Goal: Task Accomplishment & Management: Complete application form

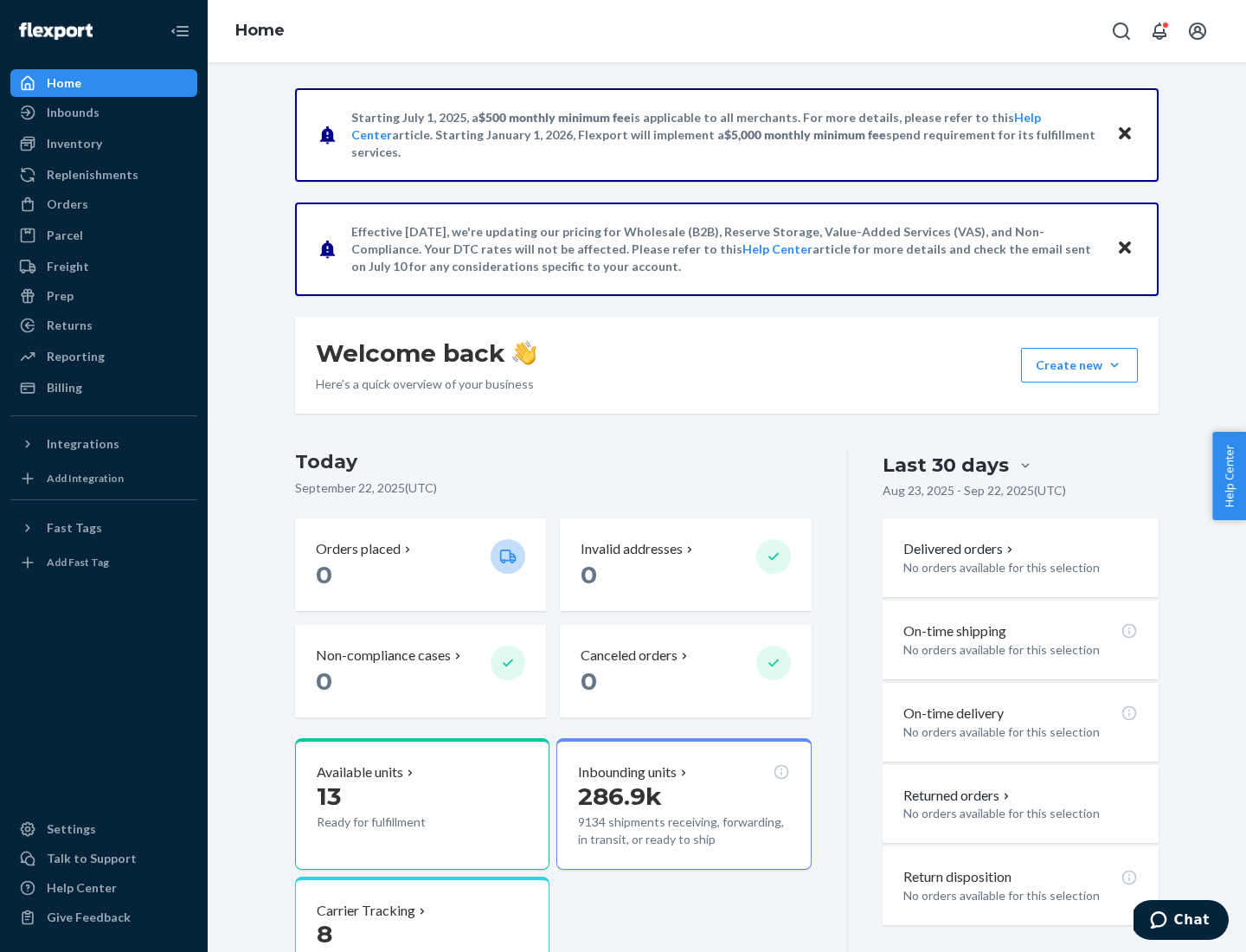
click at [1115, 365] on button "Create new Create new inbound Create new order Create new product" at bounding box center [1080, 364] width 116 height 34
click at [104, 113] on div "Inbounds" at bounding box center [104, 113] width 184 height 24
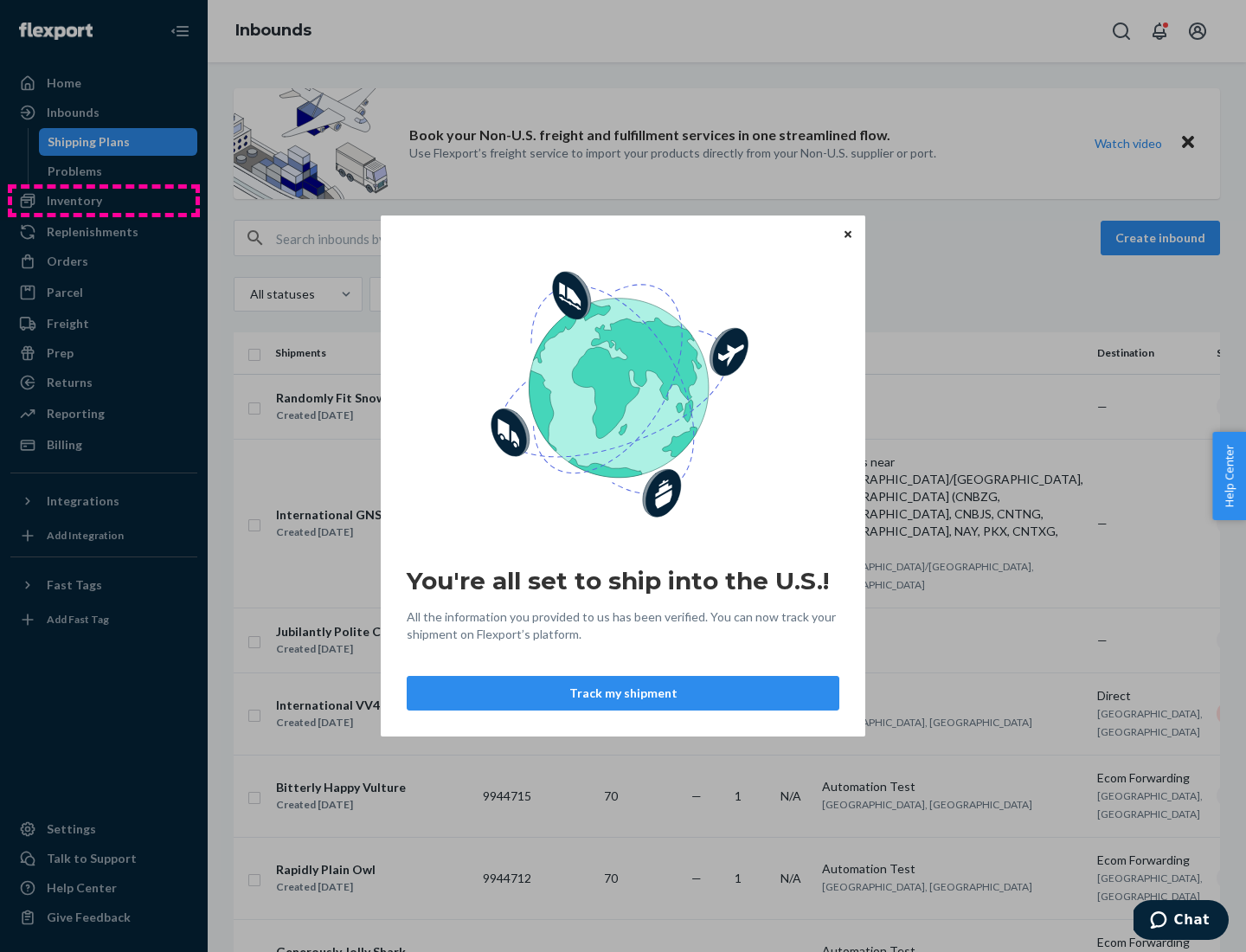
click at [104, 201] on div "You're all set to ship into the U.S.! All the information you provided to us ha…" at bounding box center [623, 476] width 1246 height 952
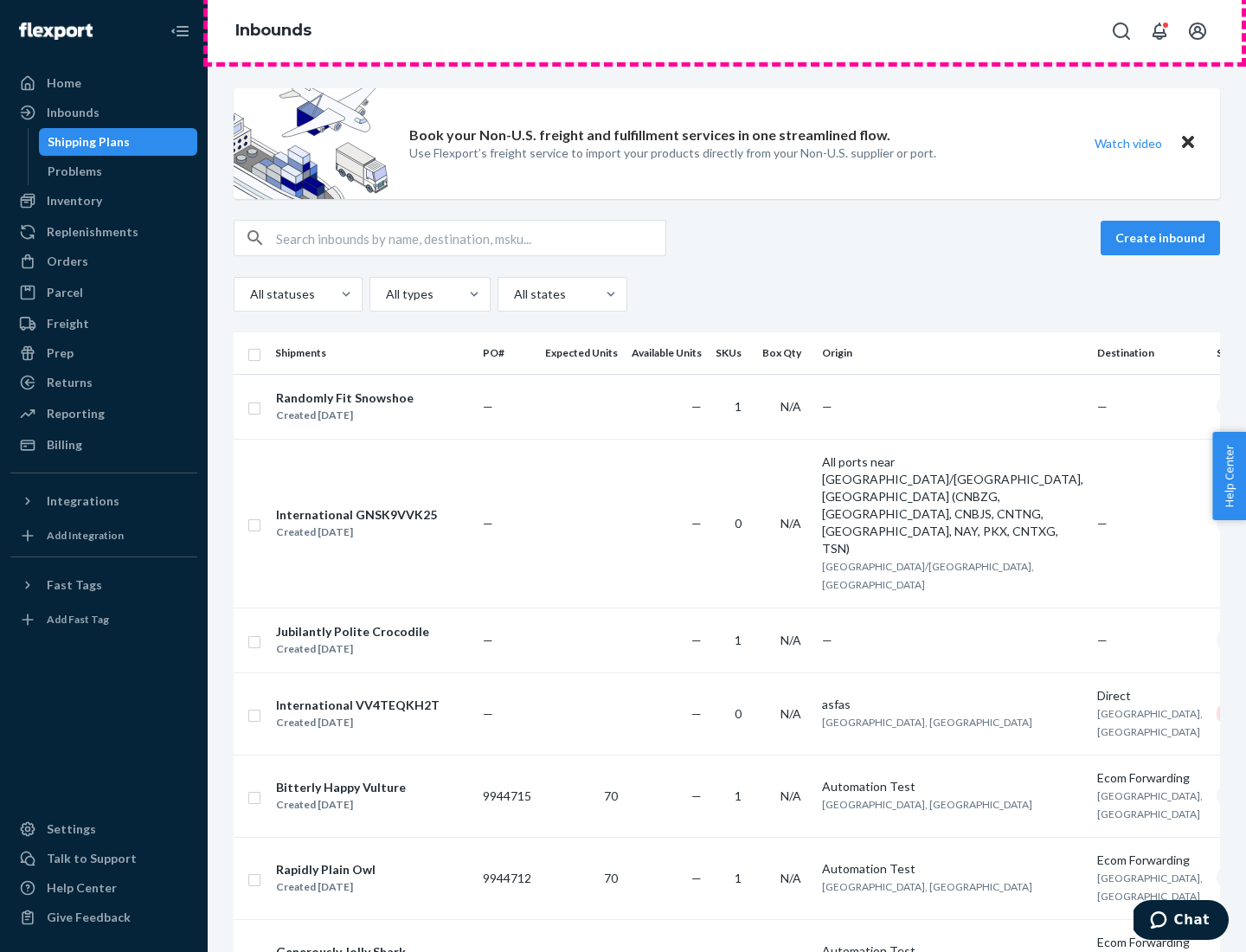
click at [727, 31] on div "Inbounds" at bounding box center [727, 31] width 1039 height 62
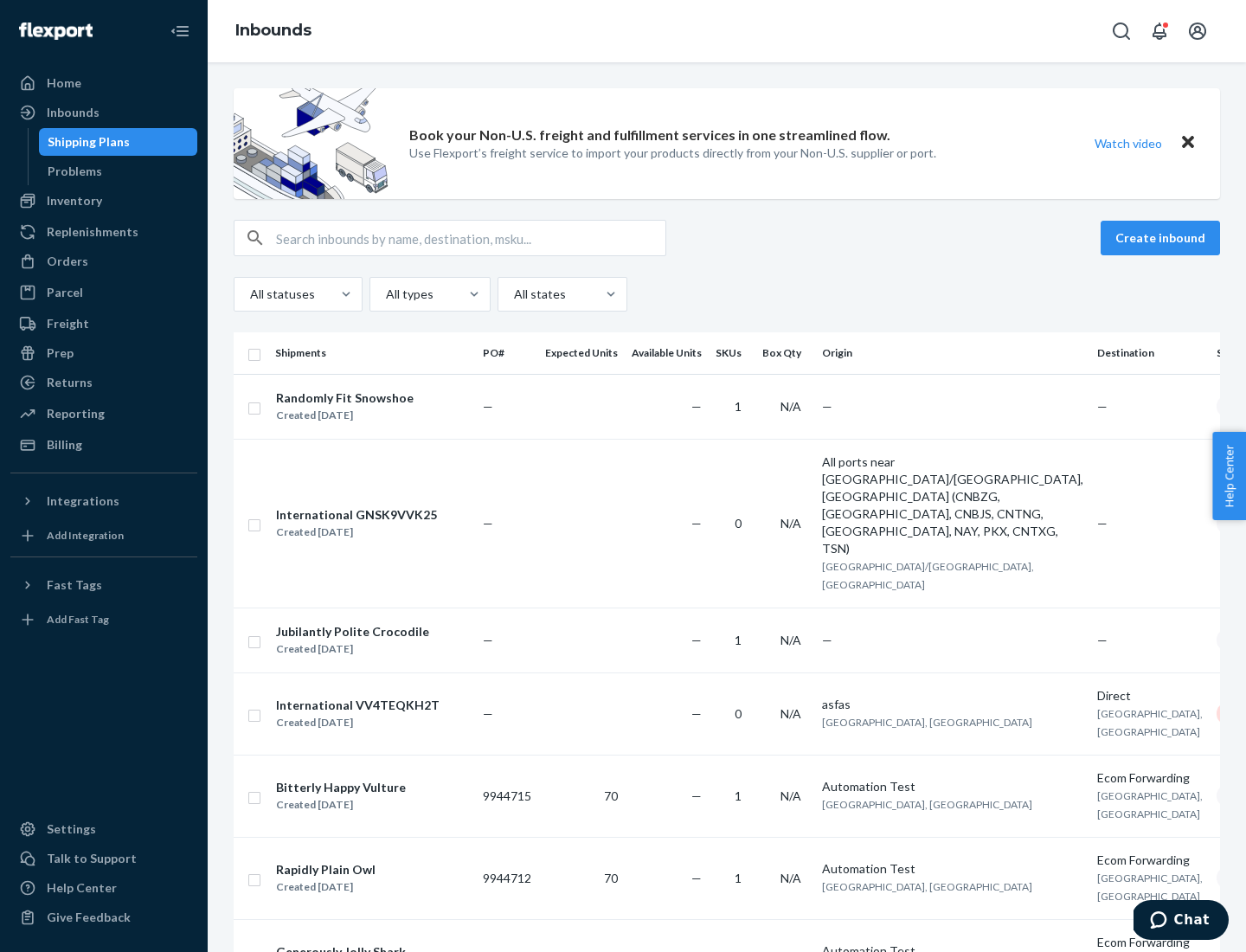
click at [727, 294] on div "All statuses All types All states" at bounding box center [727, 294] width 986 height 34
click at [86, 142] on div "Shipping Plans" at bounding box center [89, 141] width 82 height 18
click at [1164, 238] on button "Create inbound" at bounding box center [1160, 238] width 119 height 34
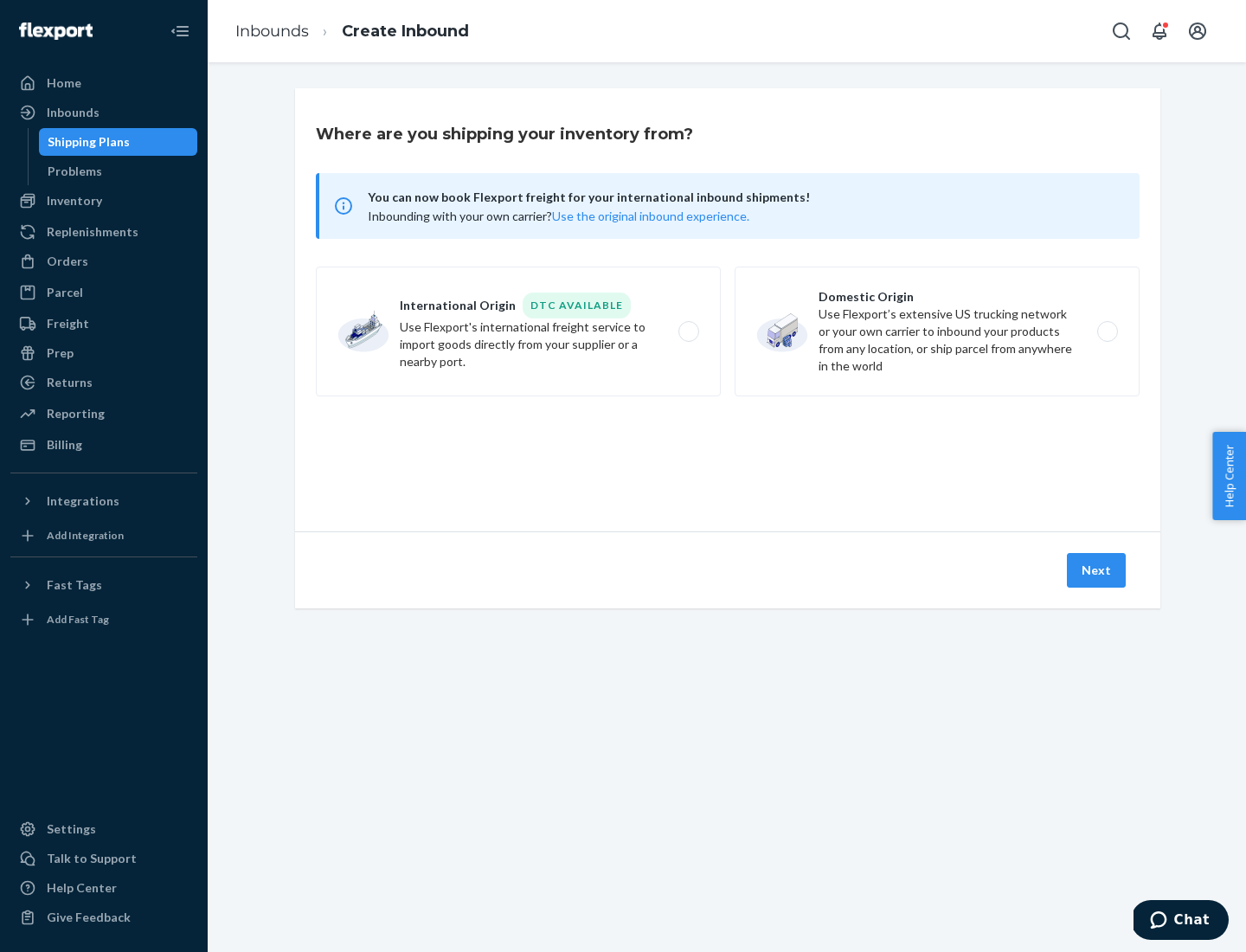
click at [519, 332] on label "International Origin DTC Available Use Flexport's international freight service…" at bounding box center [519, 331] width 405 height 129
click at [688, 332] on input "International Origin DTC Available Use Flexport's international freight service…" at bounding box center [693, 332] width 11 height 11
radio input "true"
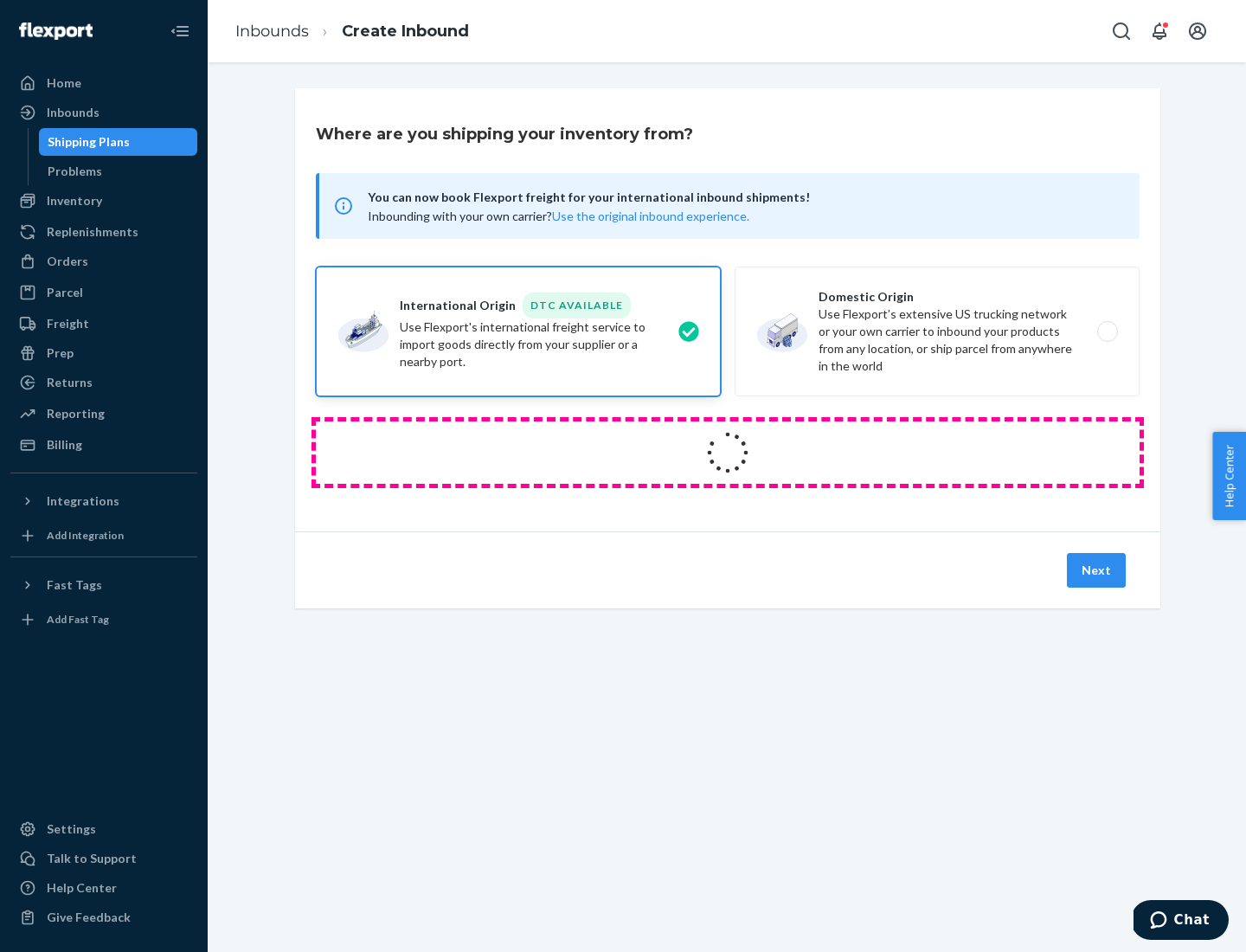
click at [728, 453] on icon at bounding box center [728, 453] width 55 height 55
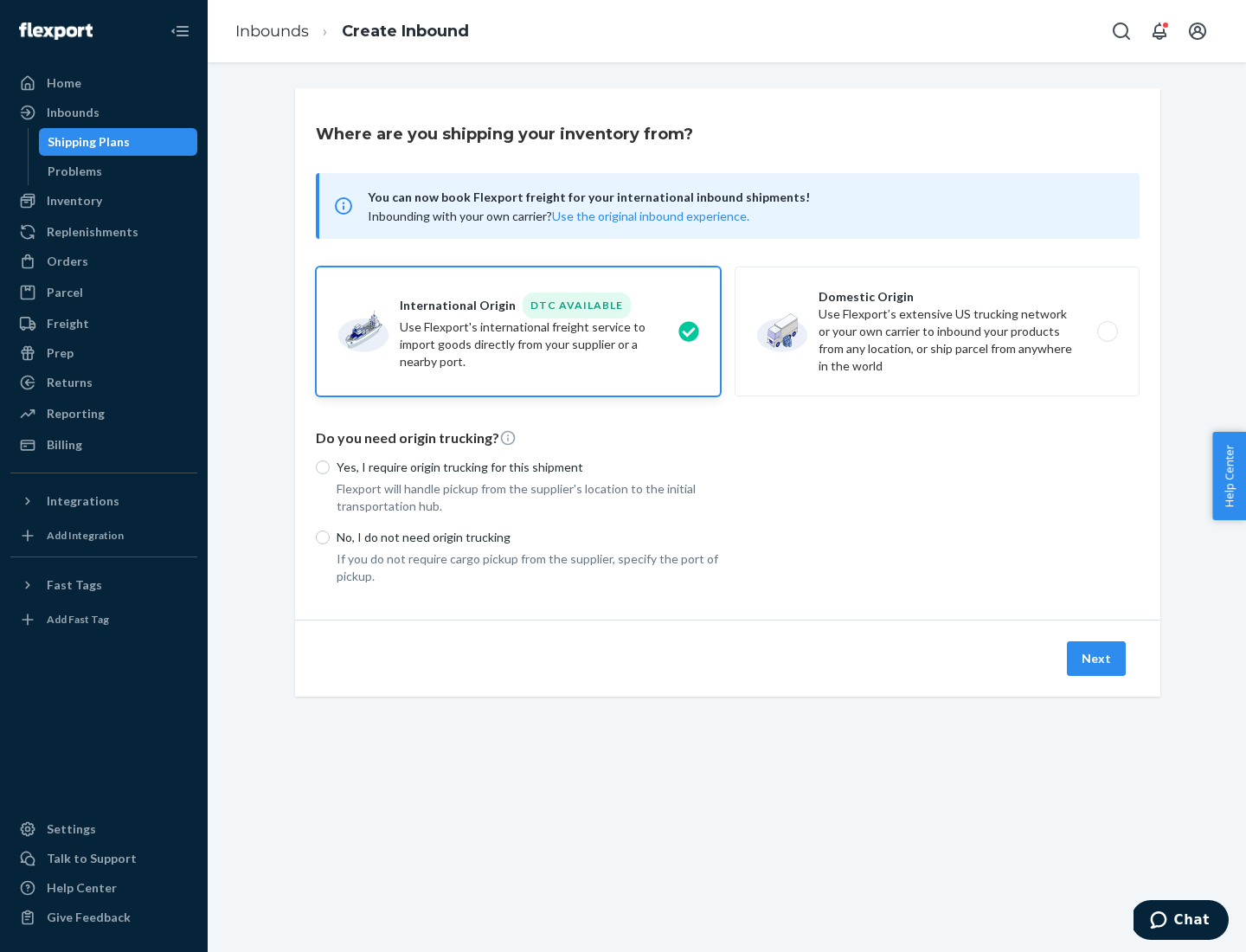
click at [529, 467] on p "Yes, I require origin trucking for this shipment" at bounding box center [529, 467] width 385 height 18
click at [330, 467] on input "Yes, I require origin trucking for this shipment" at bounding box center [323, 467] width 14 height 14
radio input "true"
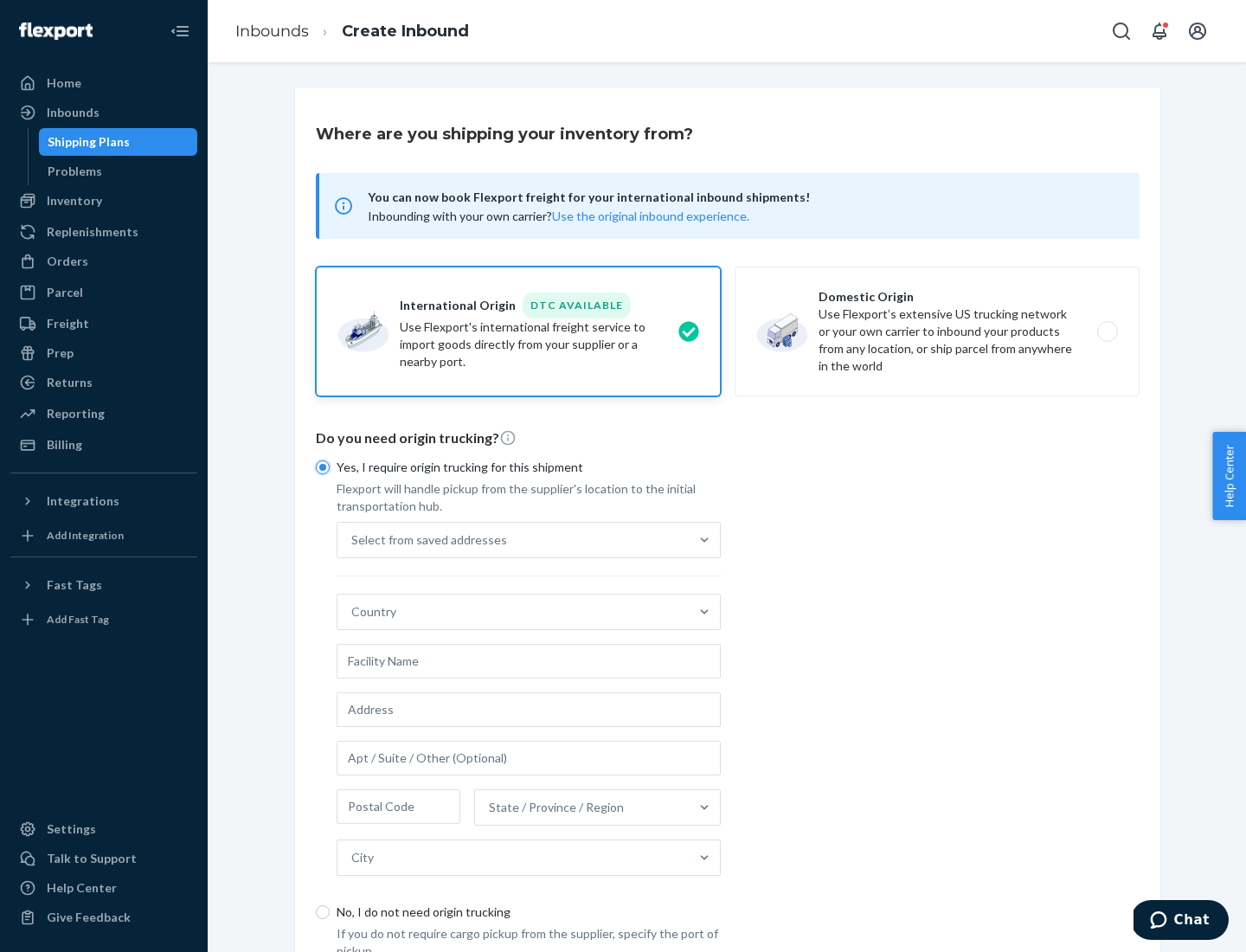
scroll to position [33, 0]
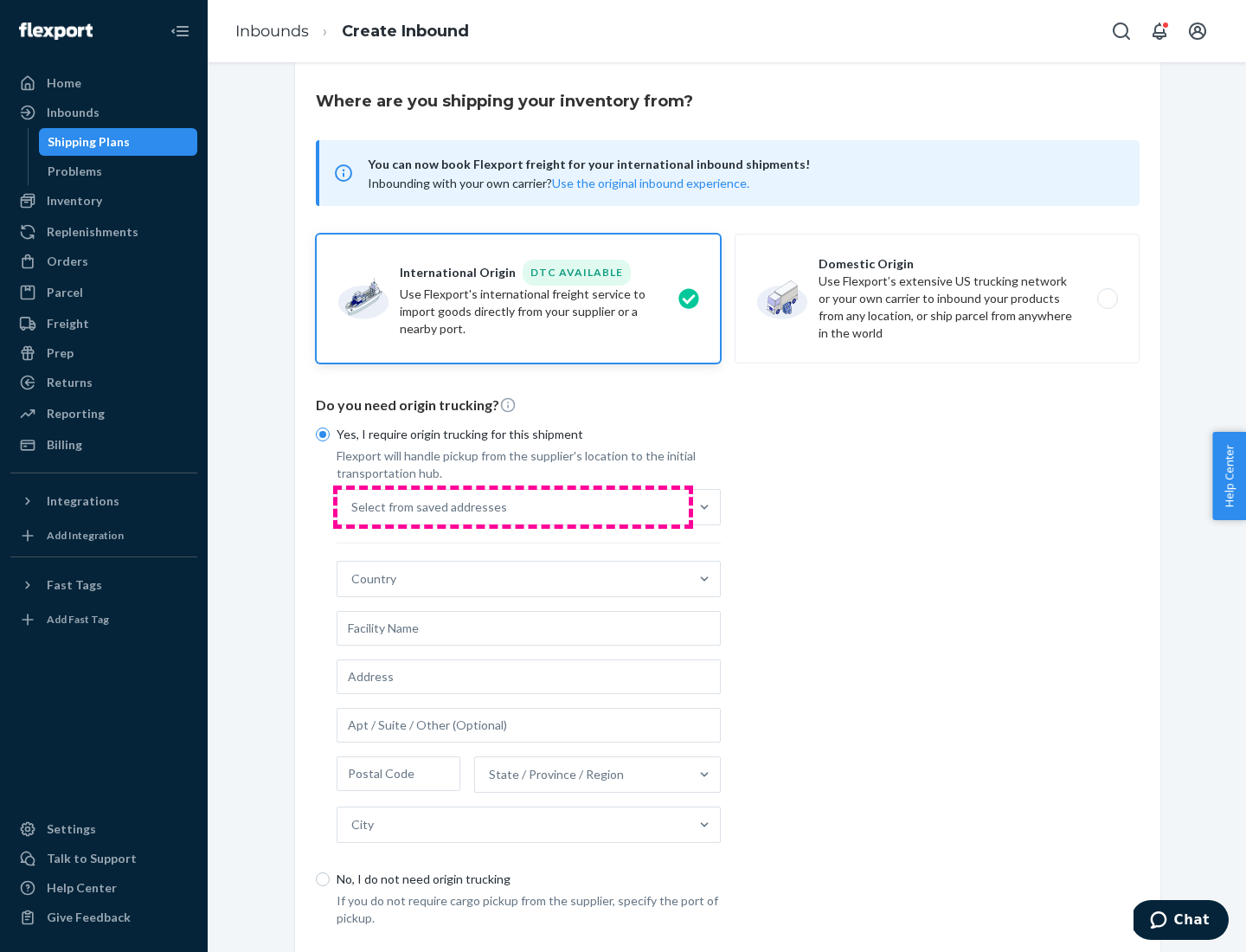
click at [513, 507] on div "Select from saved addresses" at bounding box center [513, 507] width 351 height 34
click at [353, 507] on input "Select from saved addresses" at bounding box center [352, 507] width 2 height 18
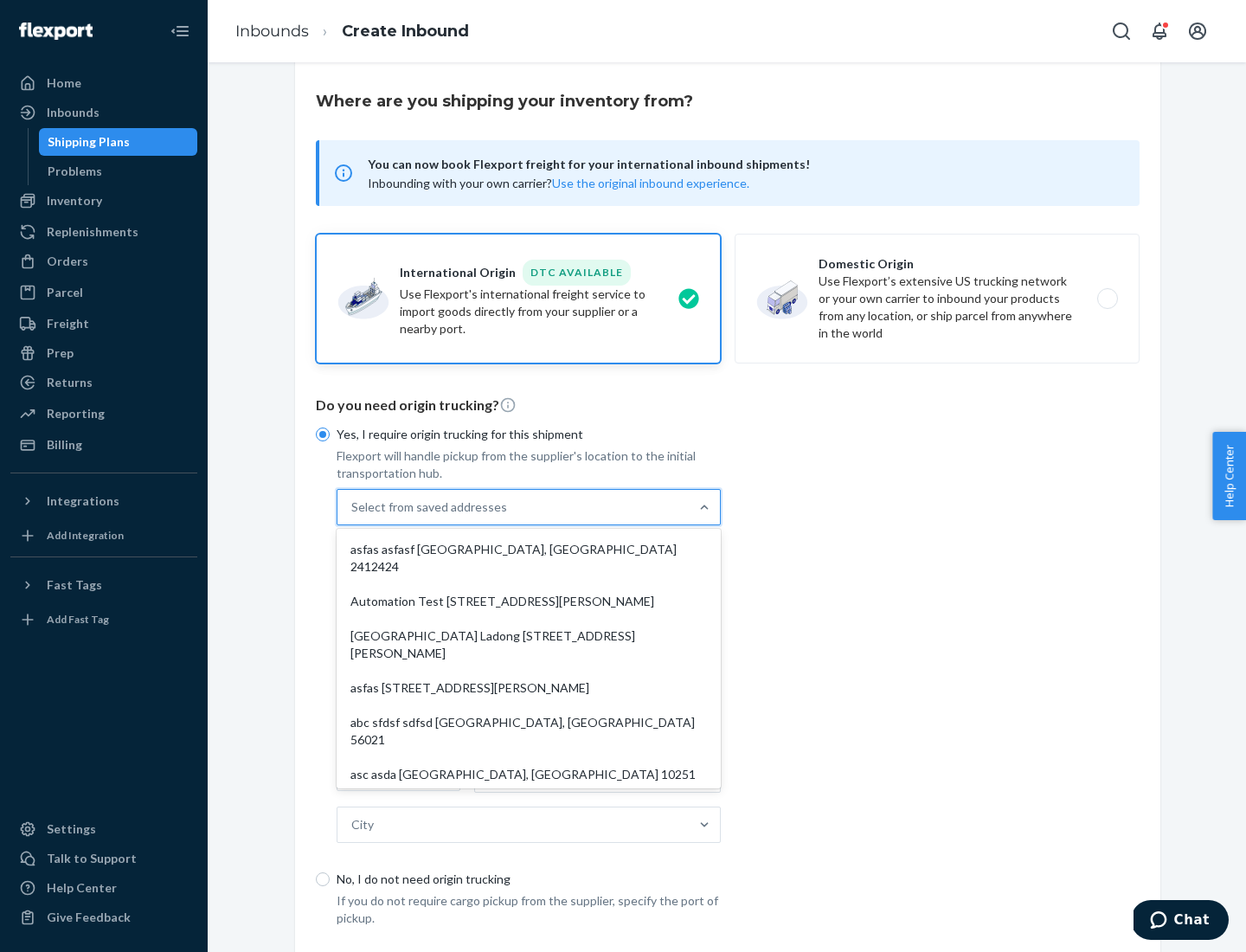
scroll to position [75, 0]
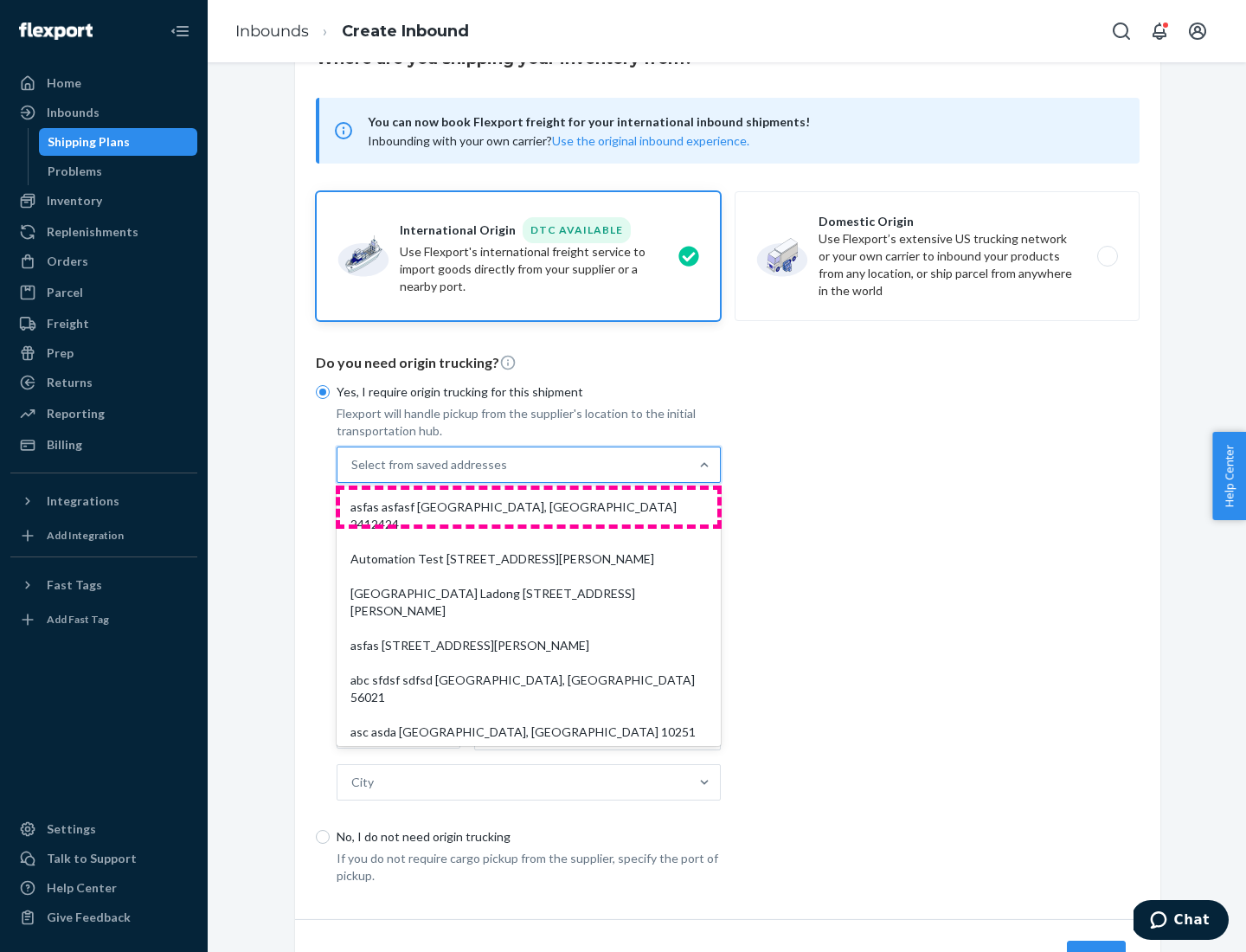
click at [529, 507] on div "asfas asfasf [GEOGRAPHIC_DATA], [GEOGRAPHIC_DATA] 2412424" at bounding box center [529, 516] width 377 height 52
click at [353, 473] on input "option asfas asfasf [GEOGRAPHIC_DATA], [GEOGRAPHIC_DATA] 2412424 focused, 1 of …" at bounding box center [352, 464] width 2 height 18
type input "asfas"
type input "asfasf"
type input "2412424"
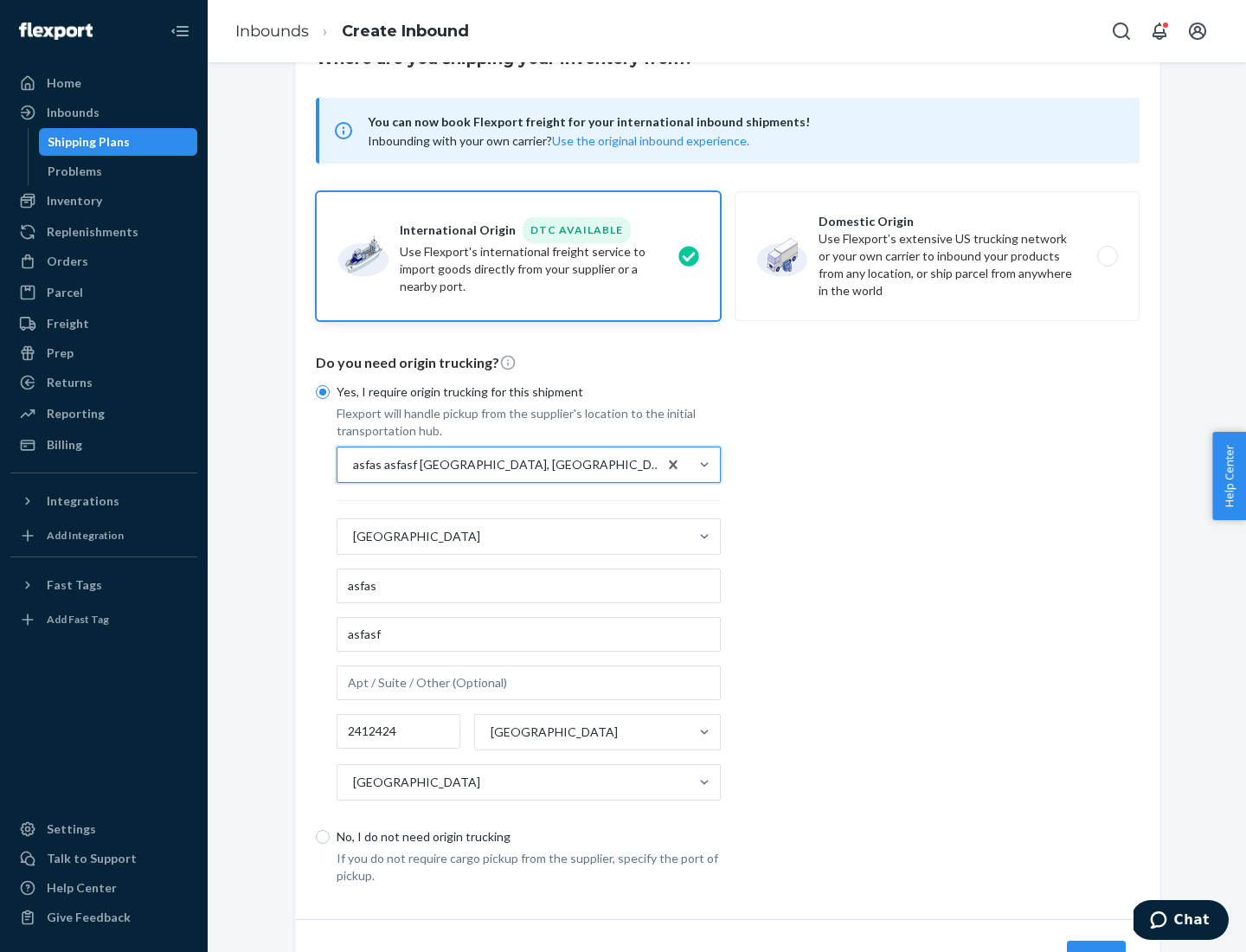
scroll to position [161, 0]
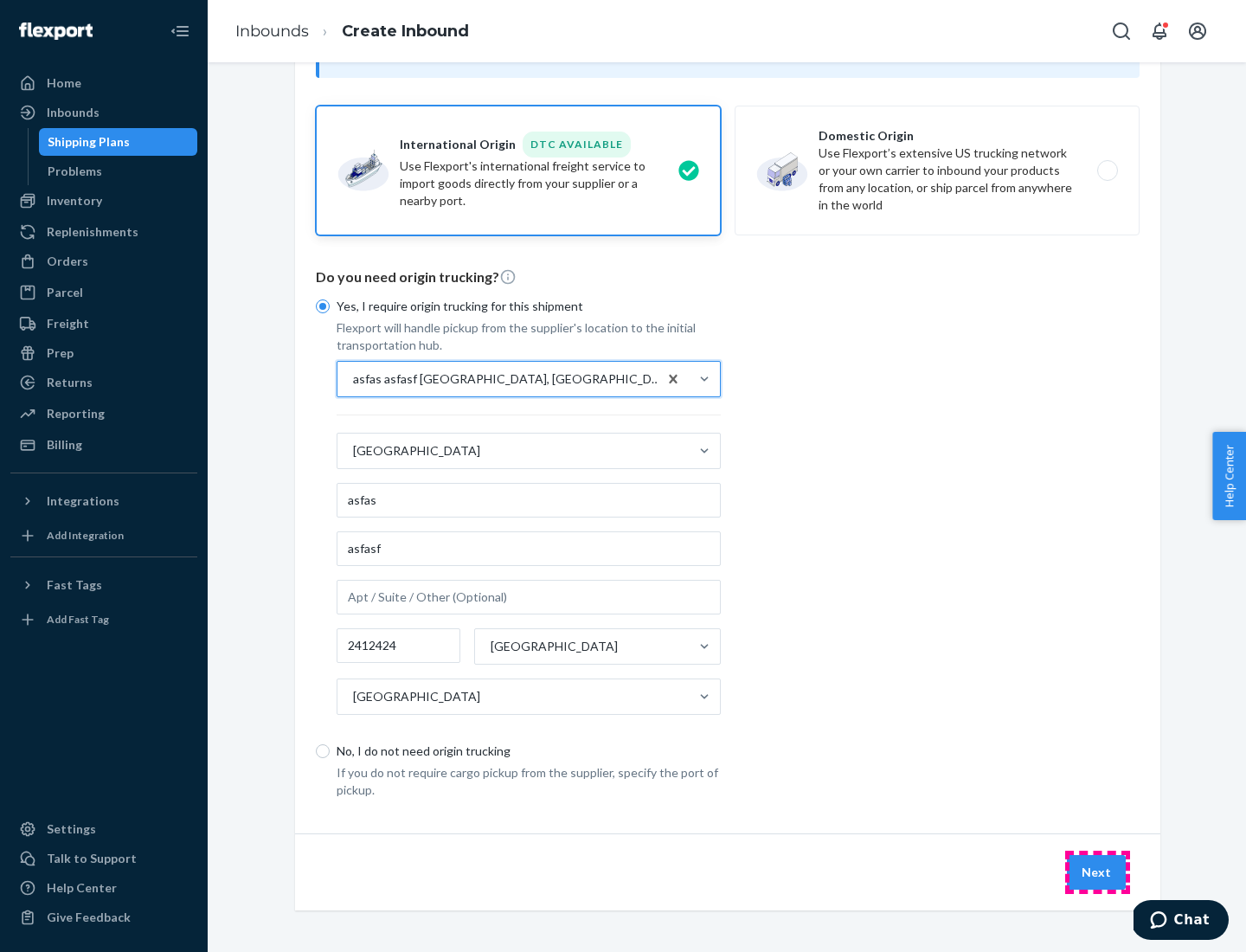
click at [1097, 872] on button "Next" at bounding box center [1097, 872] width 59 height 34
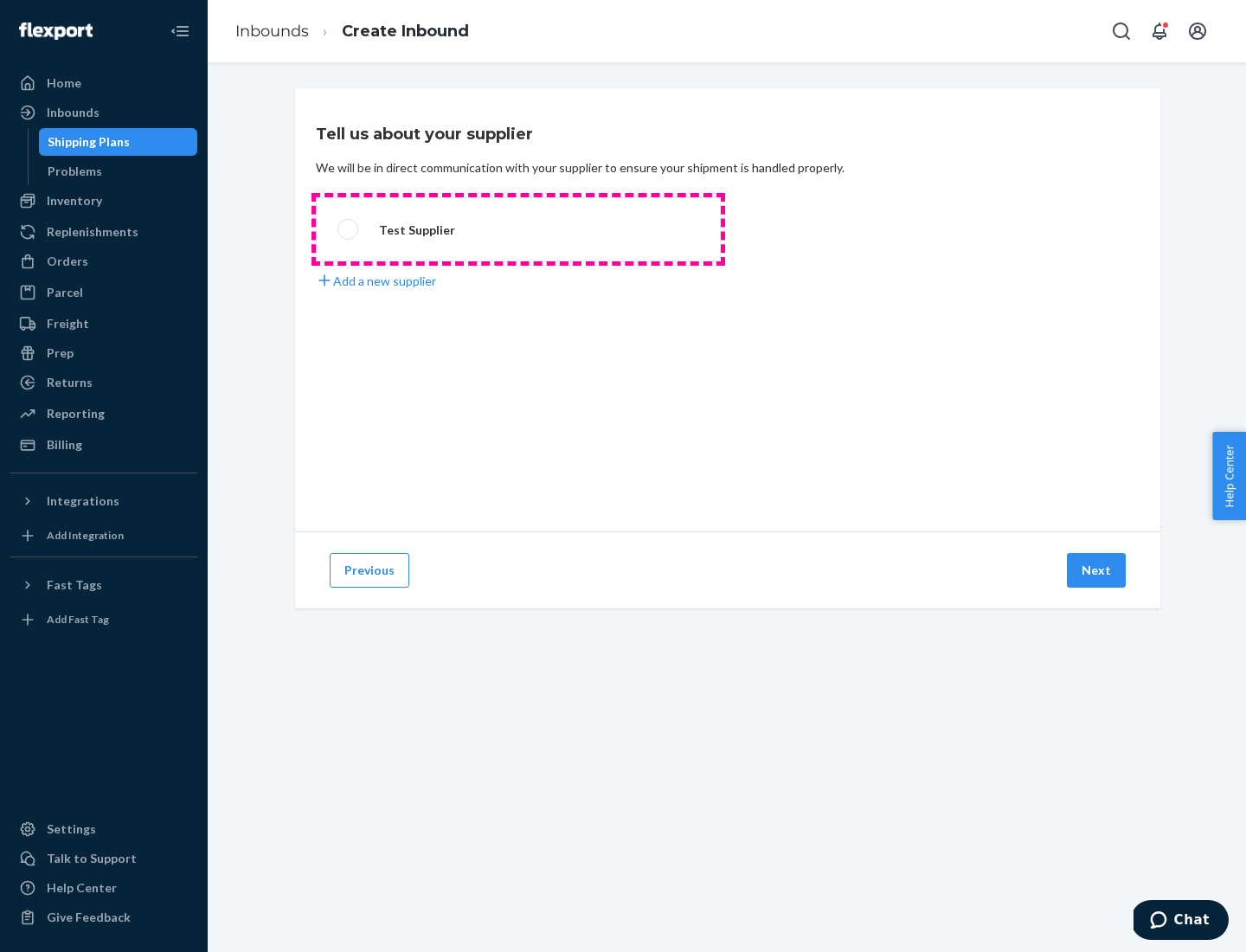
click at [519, 229] on label "Test Supplier" at bounding box center [519, 228] width 405 height 64
click at [348, 229] on input "Test Supplier" at bounding box center [343, 230] width 11 height 11
radio input "true"
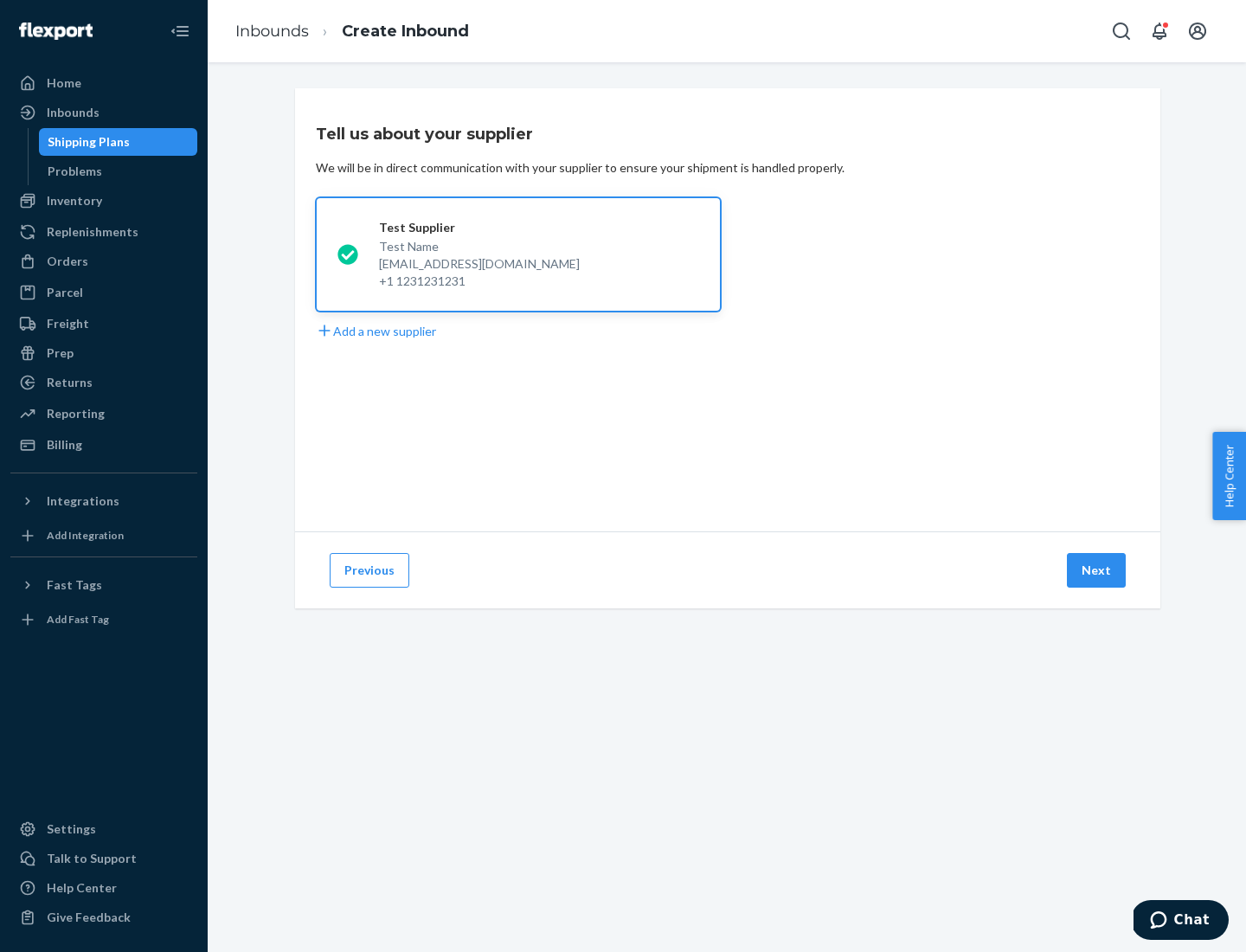
click at [1097, 570] on button "Next" at bounding box center [1097, 569] width 59 height 34
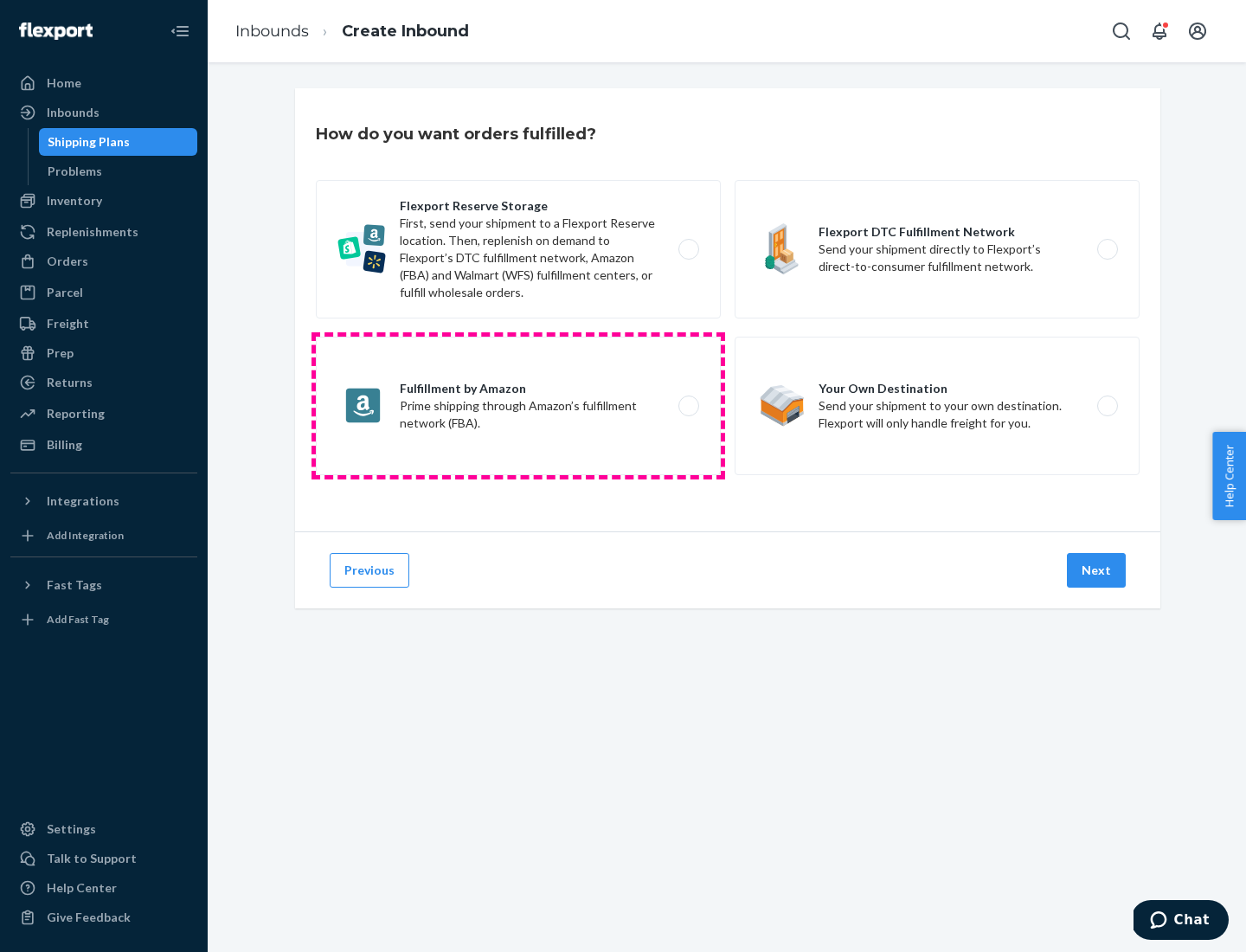
click at [519, 406] on label "Fulfillment by Amazon Prime shipping through Amazon’s fulfillment network (FBA)." at bounding box center [519, 406] width 405 height 139
click at [688, 406] on input "Fulfillment by Amazon Prime shipping through Amazon’s fulfillment network (FBA)." at bounding box center [693, 407] width 11 height 11
radio input "true"
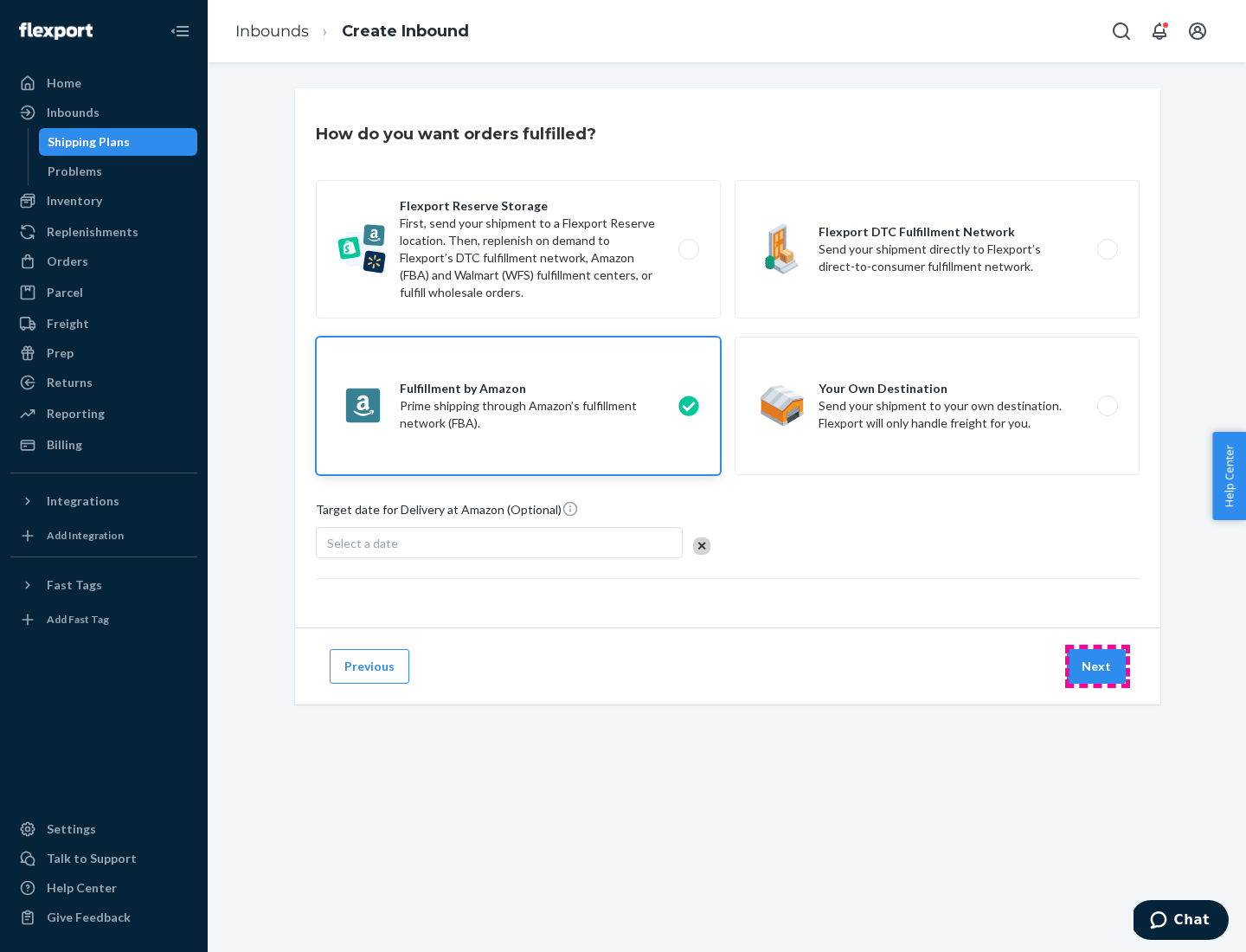
click at [1097, 666] on button "Next" at bounding box center [1097, 665] width 59 height 34
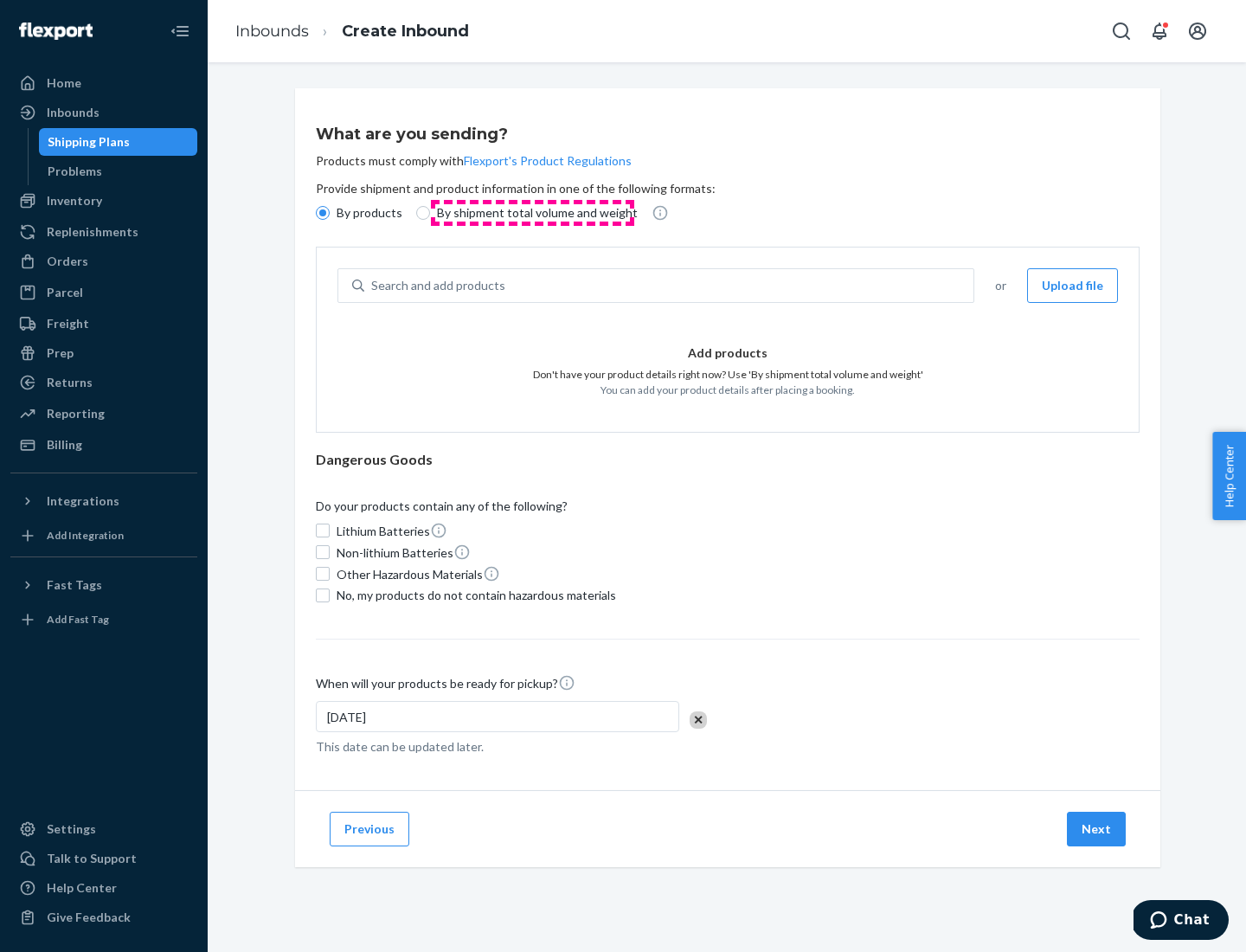
click at [532, 213] on p "By shipment total volume and weight" at bounding box center [537, 213] width 201 height 18
click at [430, 213] on input "By shipment total volume and weight" at bounding box center [422, 213] width 14 height 14
radio input "true"
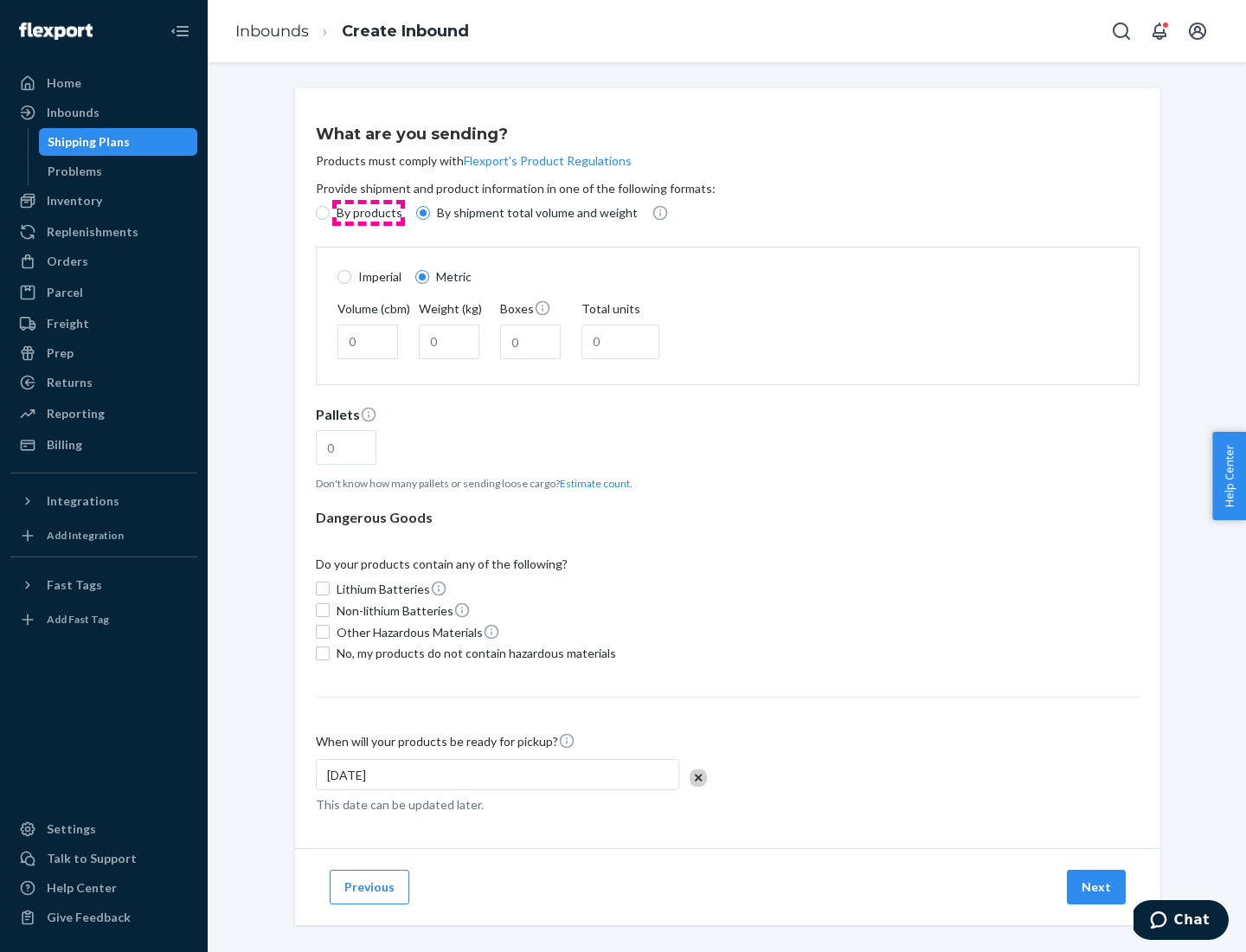
click at [368, 213] on p "By products" at bounding box center [369, 213] width 66 height 18
click at [330, 213] on input "By products" at bounding box center [323, 213] width 14 height 14
radio input "true"
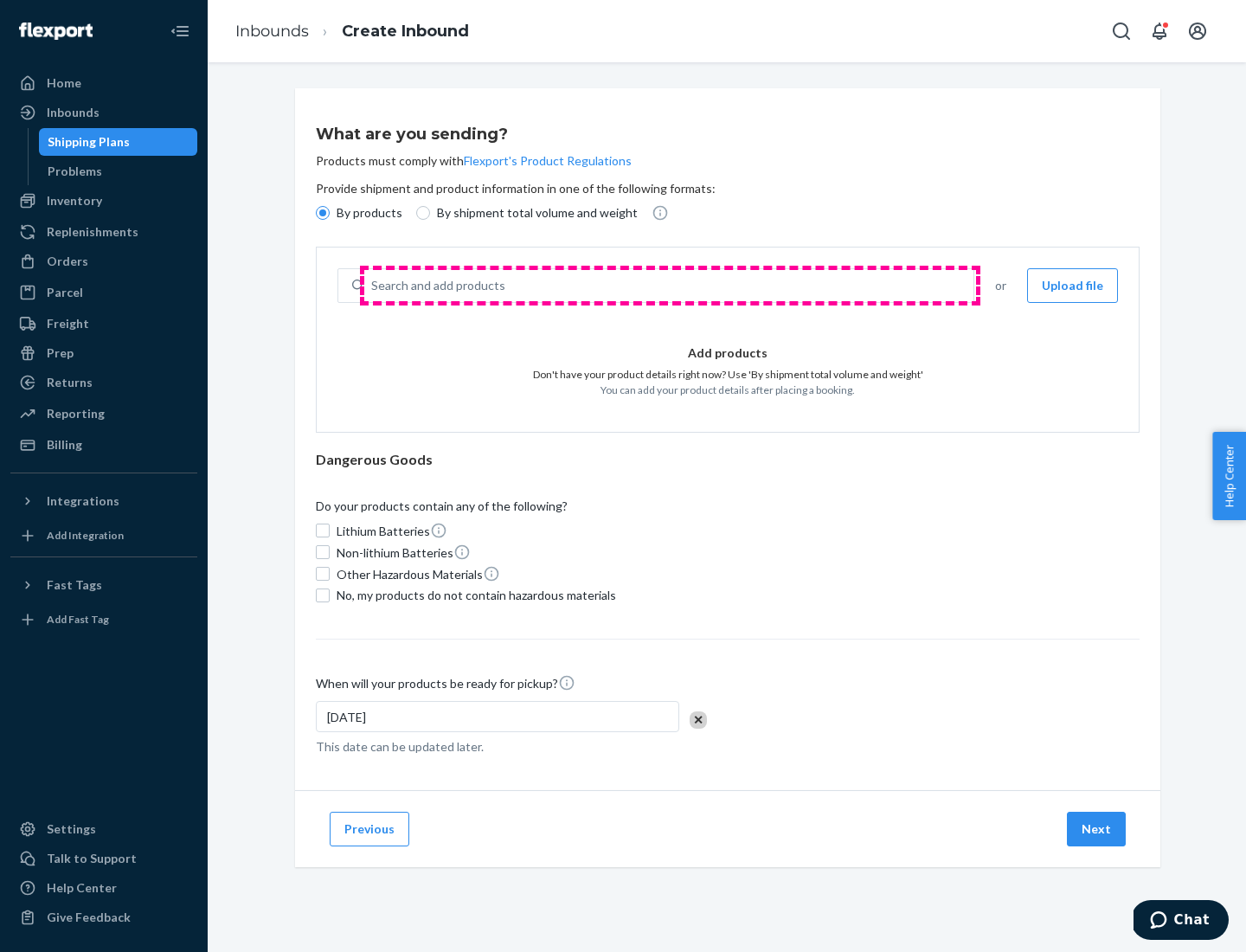
click at [670, 286] on div "Search and add products" at bounding box center [668, 286] width 609 height 31
click at [373, 286] on input "Search and add products" at bounding box center [373, 286] width 2 height 18
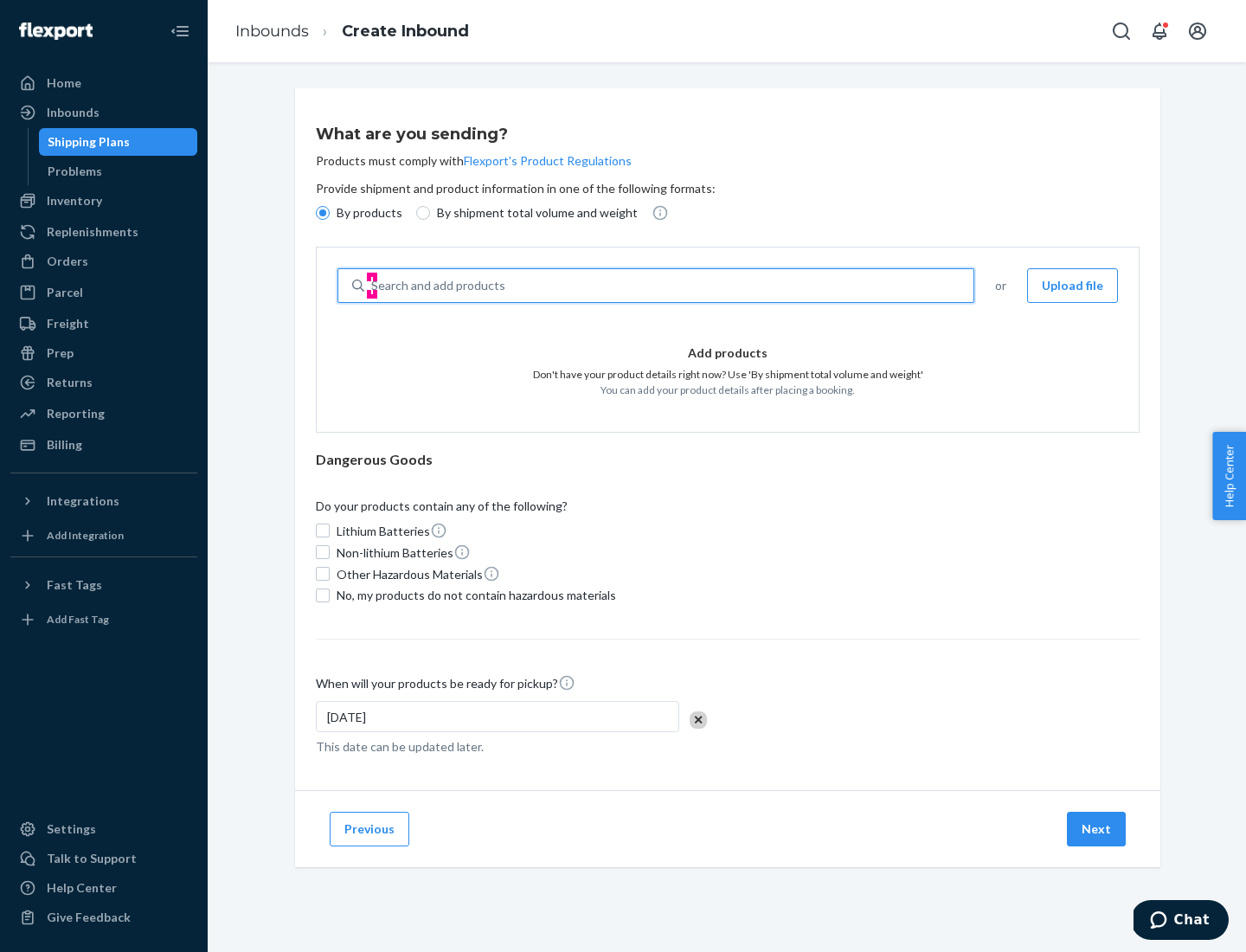
type input "test"
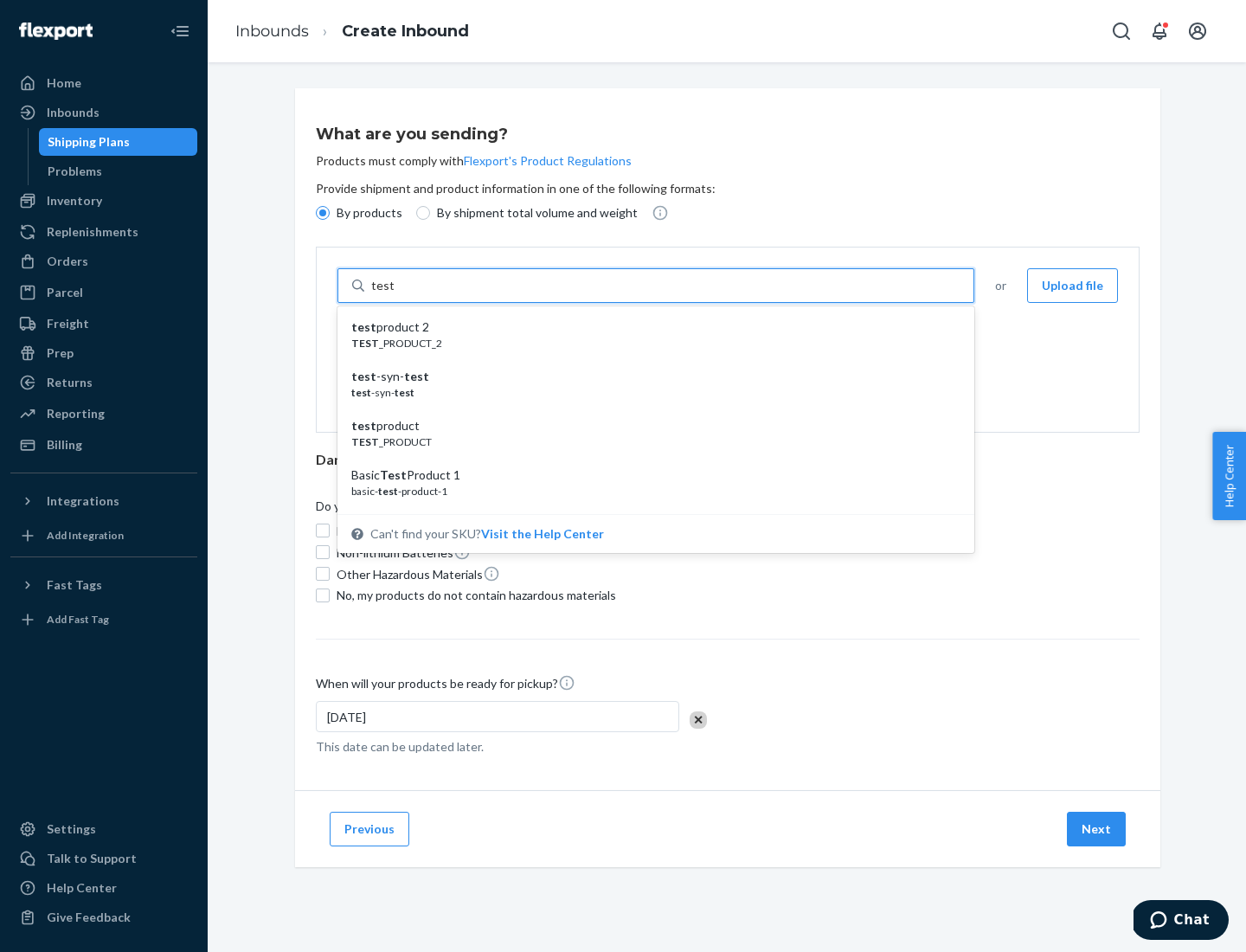
click at [650, 327] on div "test product 2" at bounding box center [649, 327] width 595 height 18
click at [394, 294] on input "test" at bounding box center [383, 286] width 22 height 18
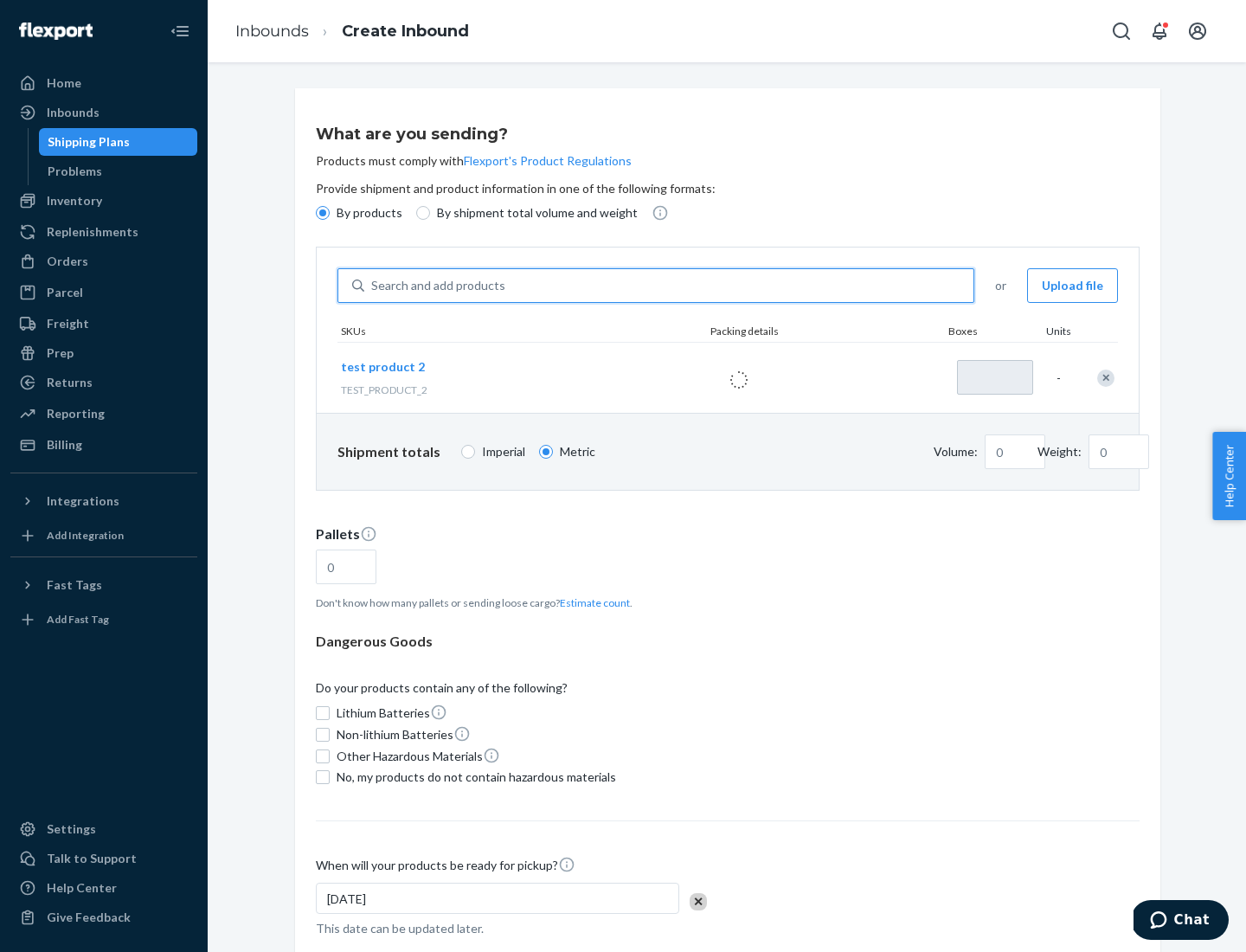
type input "1"
type input "0.02"
type input "22.23"
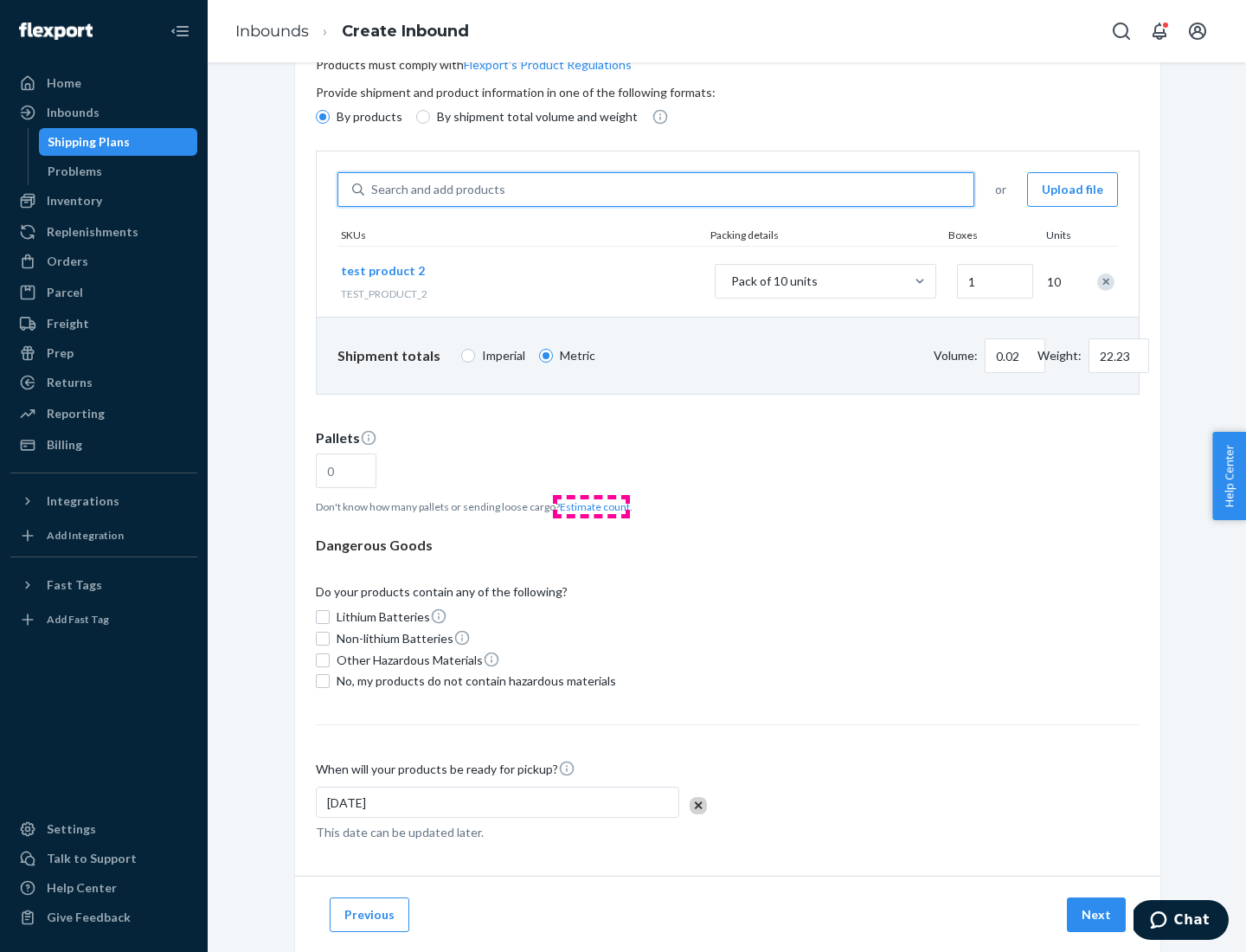
click at [592, 507] on button "Estimate count" at bounding box center [595, 507] width 70 height 15
type input "1"
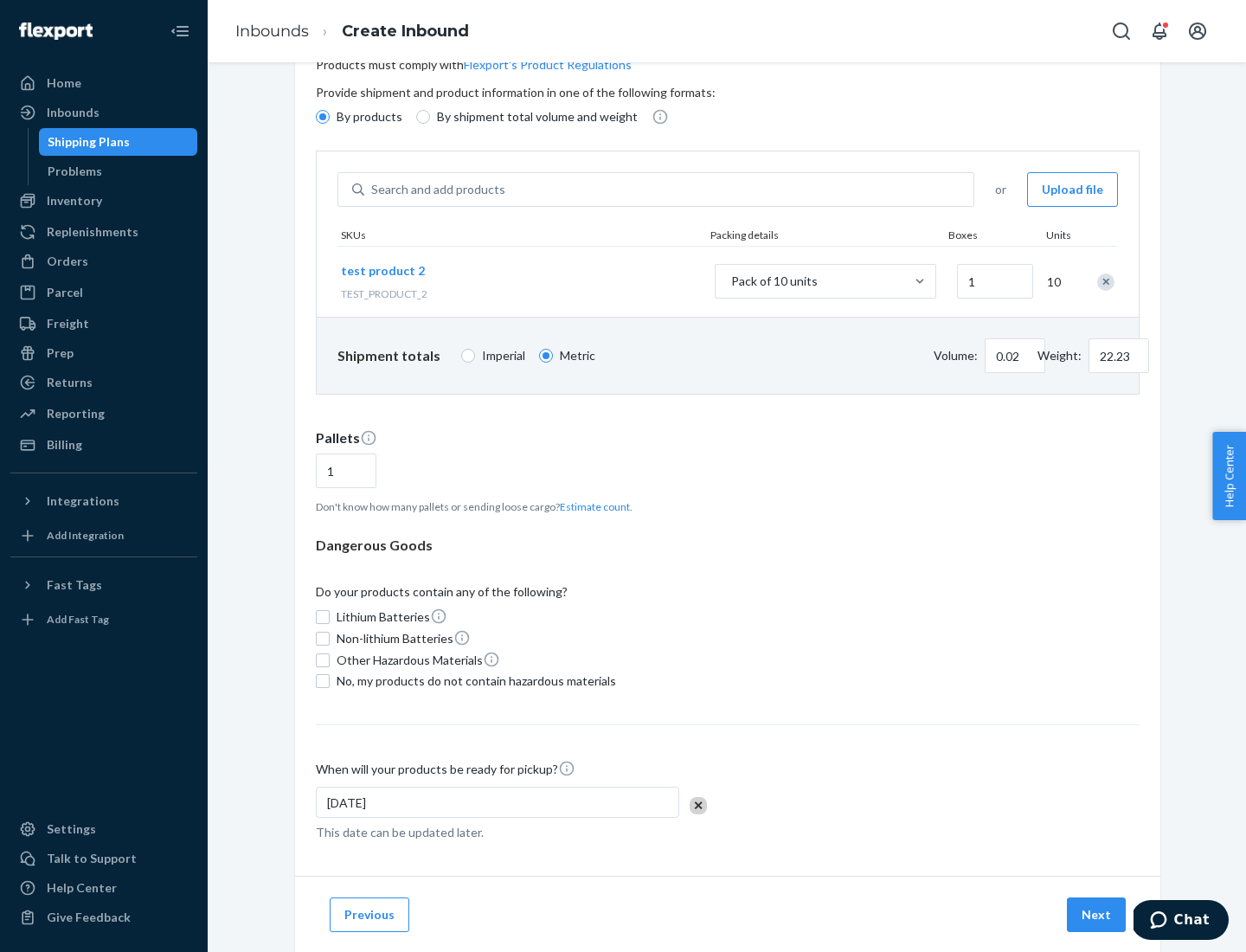
scroll to position [139, 0]
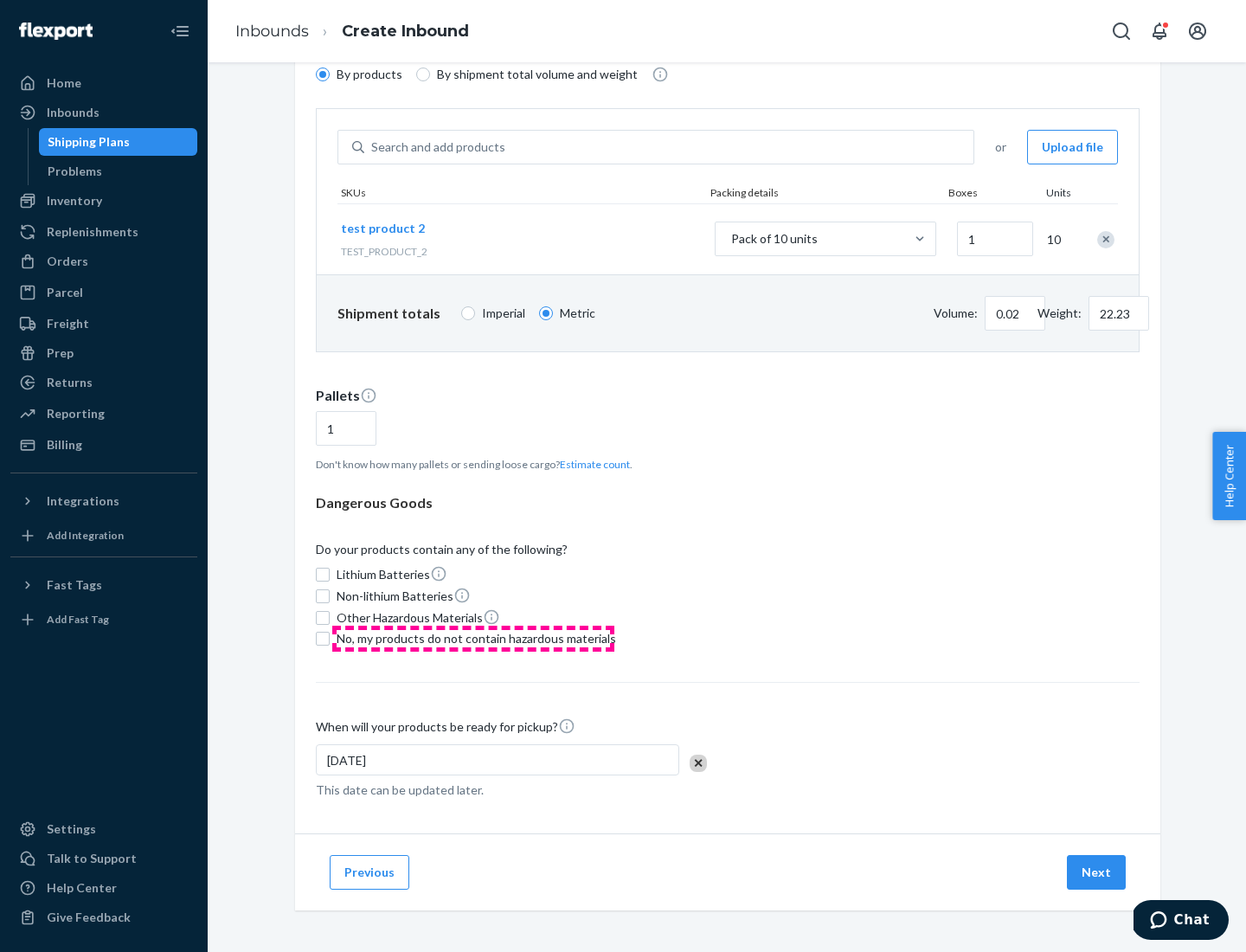
click at [473, 639] on span "No, my products do not contain hazardous materials" at bounding box center [476, 639] width 279 height 18
click at [330, 639] on input "No, my products do not contain hazardous materials" at bounding box center [323, 639] width 14 height 14
checkbox input "true"
click at [1097, 873] on button "Next" at bounding box center [1097, 872] width 59 height 34
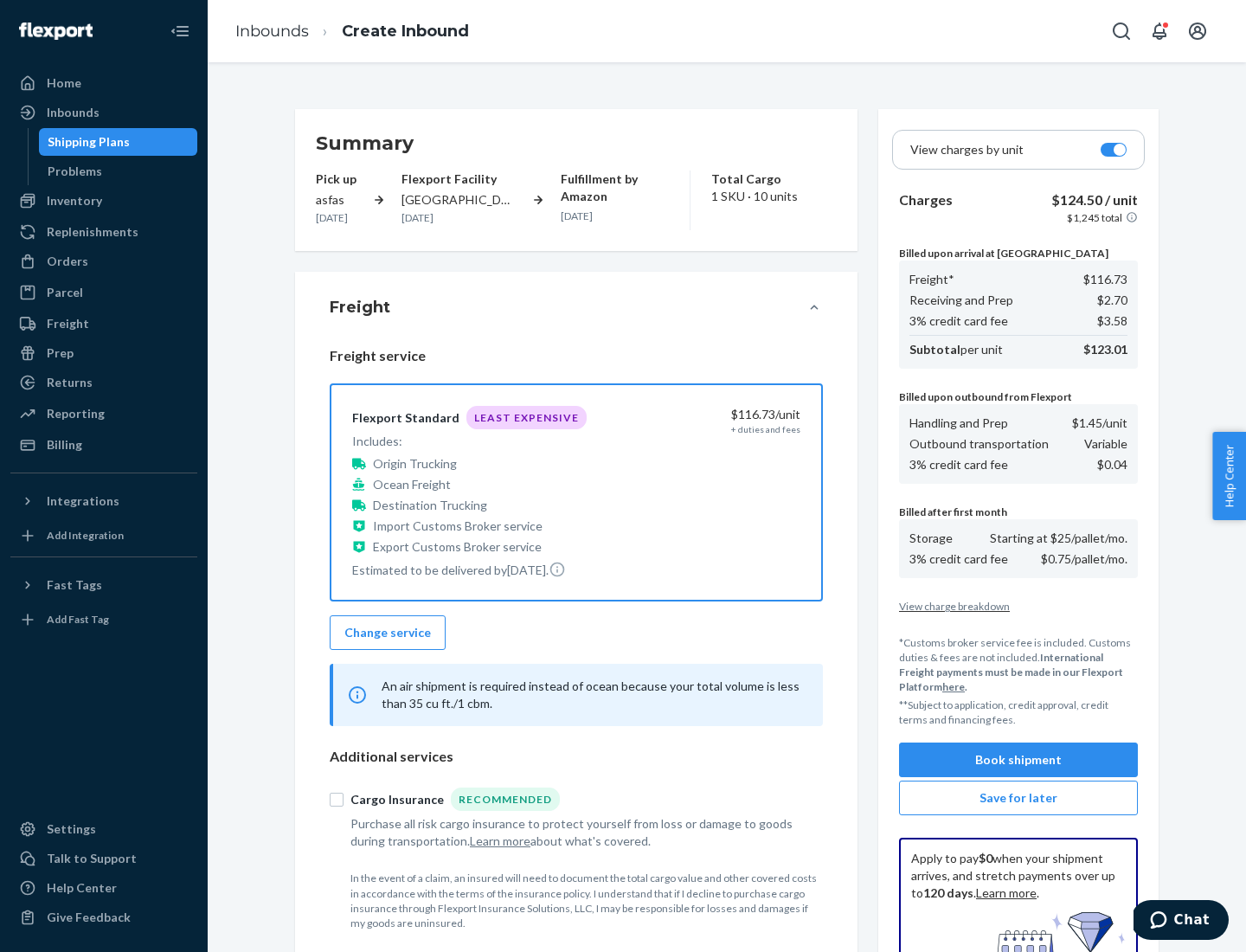
scroll to position [252, 0]
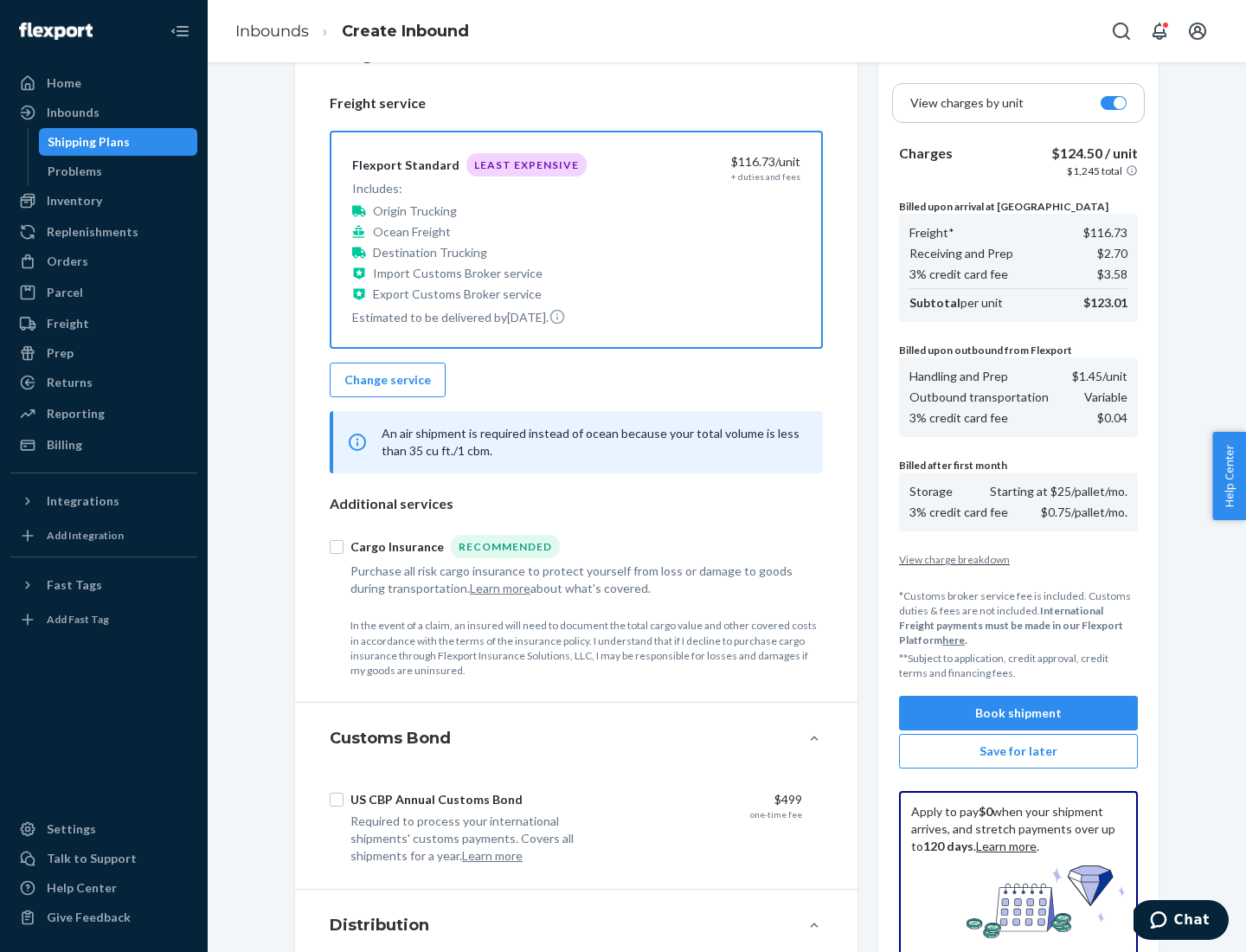
click at [1019, 714] on button "Book shipment" at bounding box center [1019, 713] width 238 height 34
